Goal: Task Accomplishment & Management: Use online tool/utility

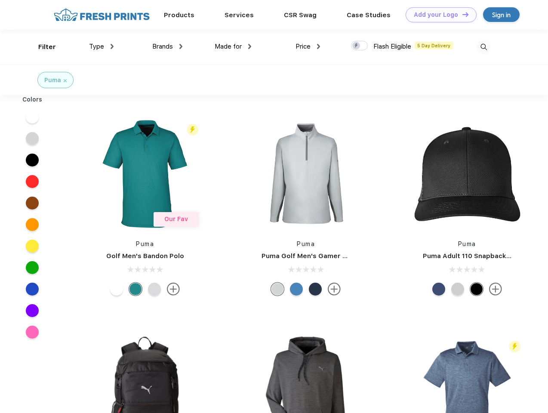
scroll to position [0, 0]
click at [438, 15] on link "Add your Logo Design Tool" at bounding box center [441, 14] width 71 height 15
click at [0, 0] on div "Design Tool" at bounding box center [0, 0] width 0 height 0
click at [461, 14] on link "Add your Logo Design Tool" at bounding box center [441, 14] width 71 height 15
click at [41, 47] on div "Filter" at bounding box center [47, 47] width 18 height 10
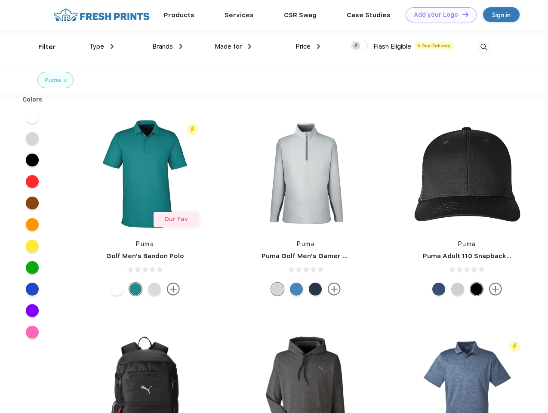
click at [101, 46] on span "Type" at bounding box center [96, 47] width 15 height 8
click at [167, 46] on span "Brands" at bounding box center [162, 47] width 21 height 8
click at [233, 46] on span "Made for" at bounding box center [228, 47] width 27 height 8
click at [308, 46] on span "Price" at bounding box center [302, 47] width 15 height 8
click at [360, 46] on div at bounding box center [359, 45] width 17 height 9
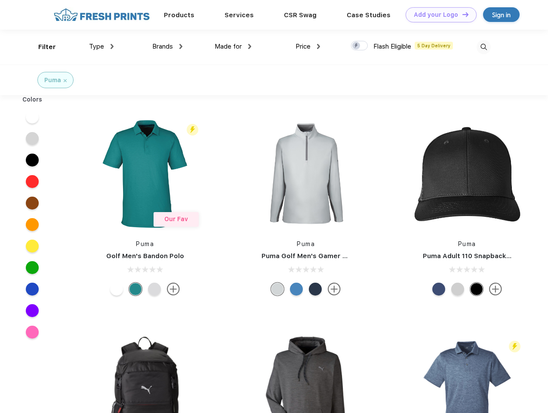
click at [357, 46] on input "checkbox" at bounding box center [354, 43] width 6 height 6
click at [483, 47] on img at bounding box center [484, 47] width 14 height 14
